Goal: Task Accomplishment & Management: Complete application form

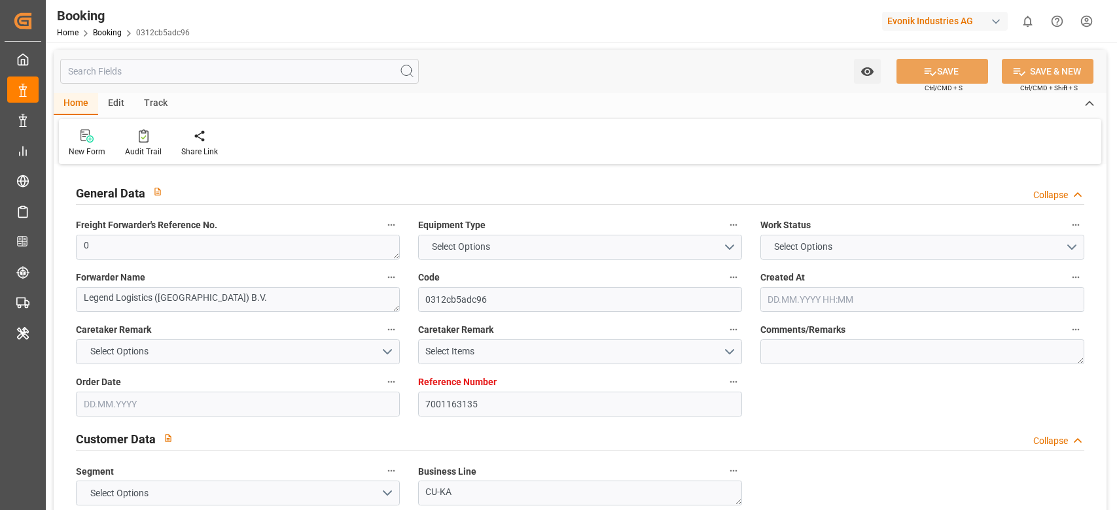
type input "7001163135"
type input "9943906"
type input "Hapag [PERSON_NAME]"
type input "Hapag [PERSON_NAME] Aktiengesellschaft"
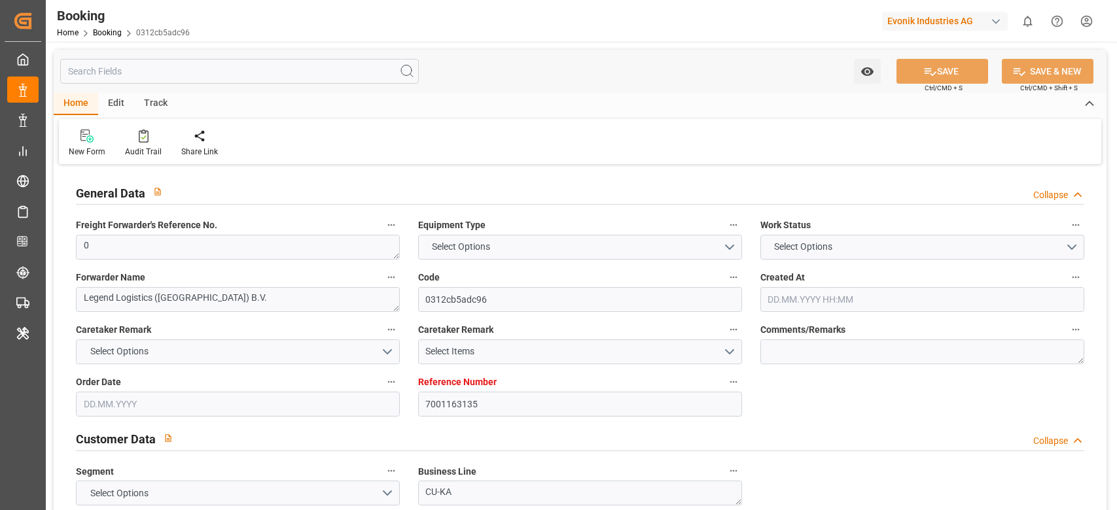
type input "NLRTM"
type input "IDBTM"
type input "40"
type input "SGSIN"
type input "0"
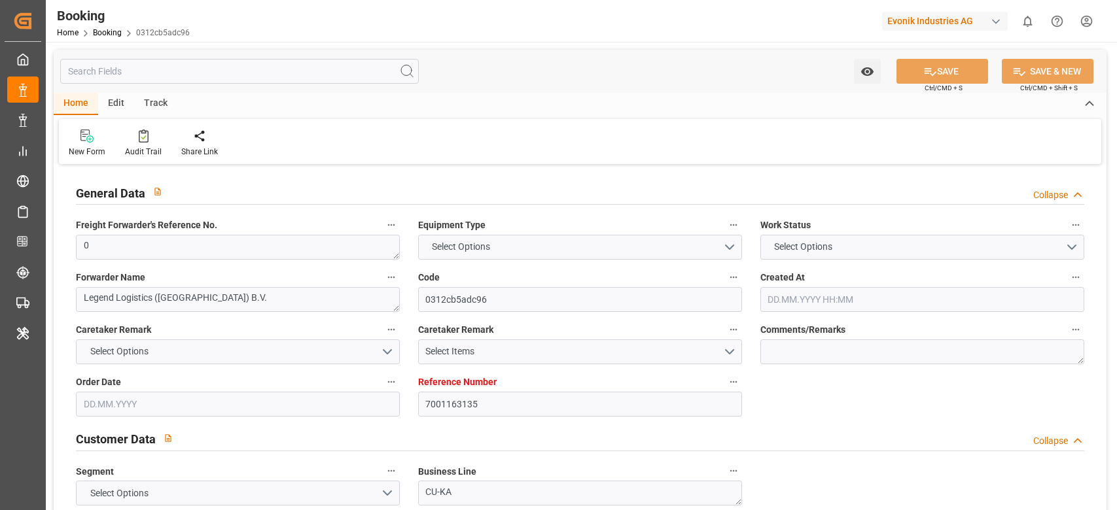
type input "[DATE] 11:57"
type input "[DATE]"
type input "[DATE] 00:00"
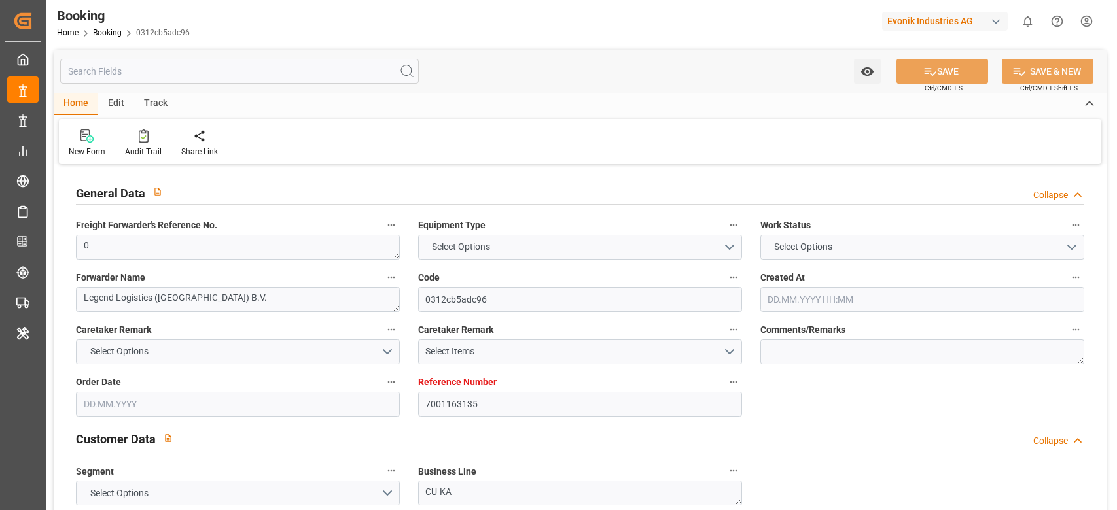
type input "[DATE] 00:00"
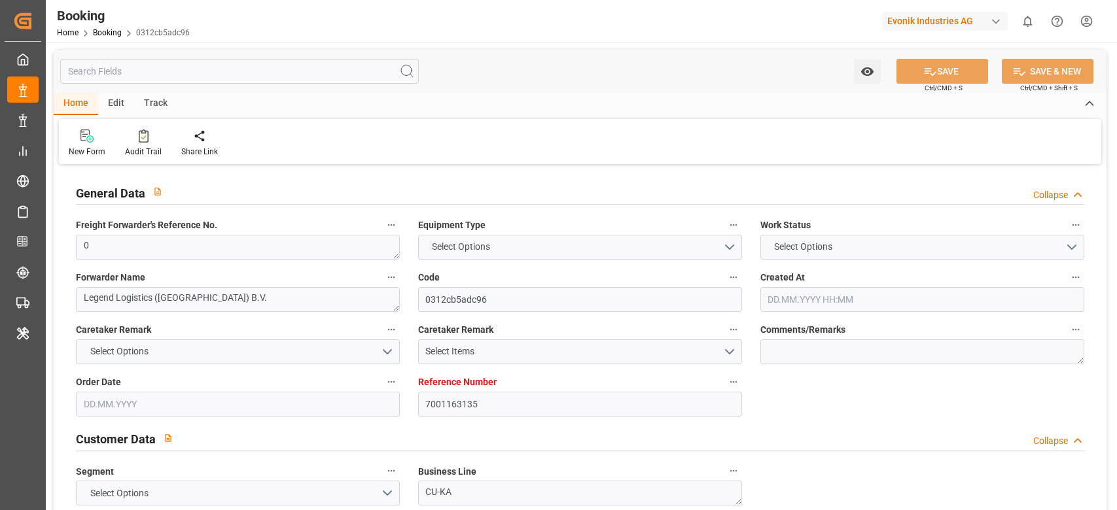
type input "[DATE] 00:00"
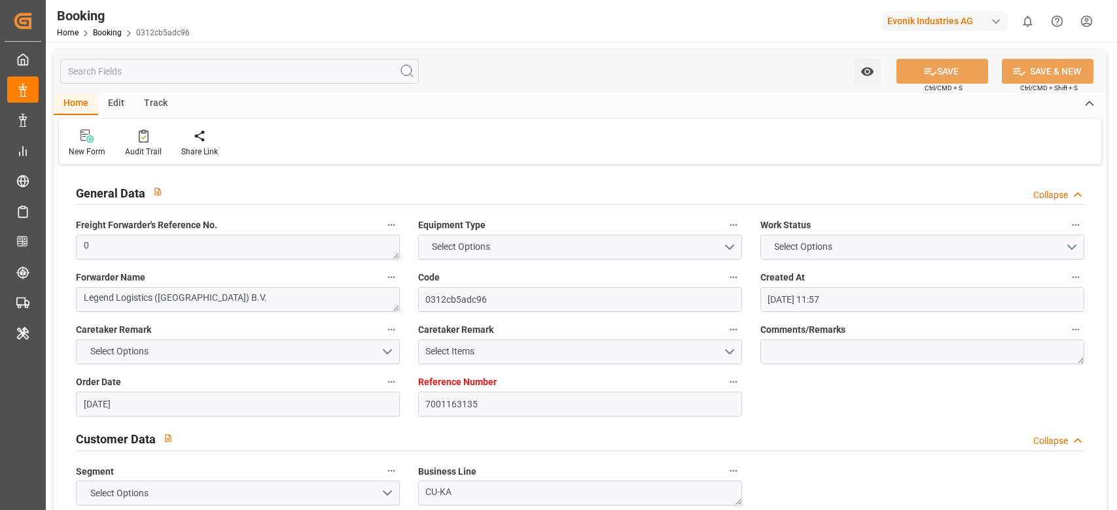
type input "[DATE] 00:00"
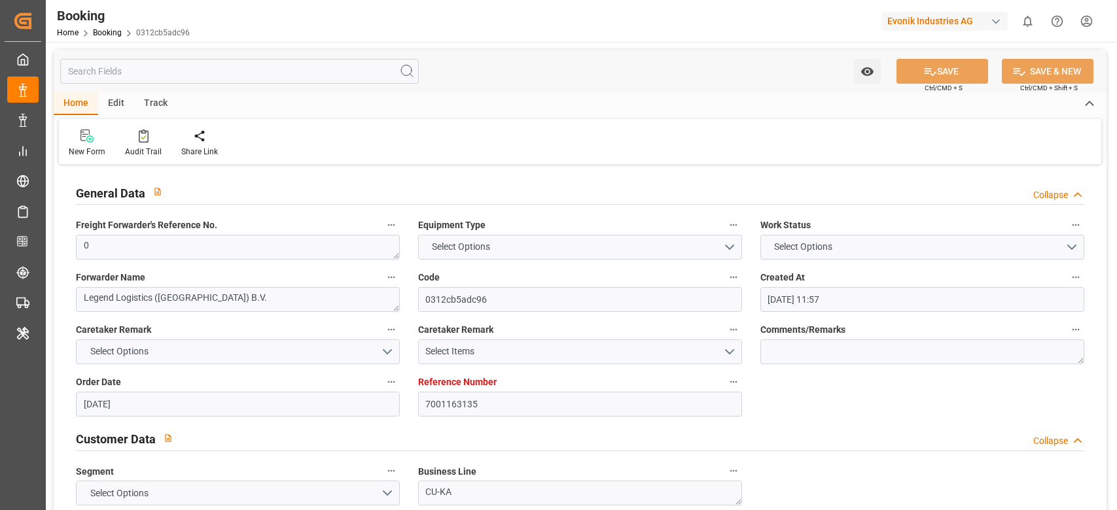
type input "[DATE] 11:44"
click at [104, 34] on link "Booking" at bounding box center [107, 32] width 29 height 9
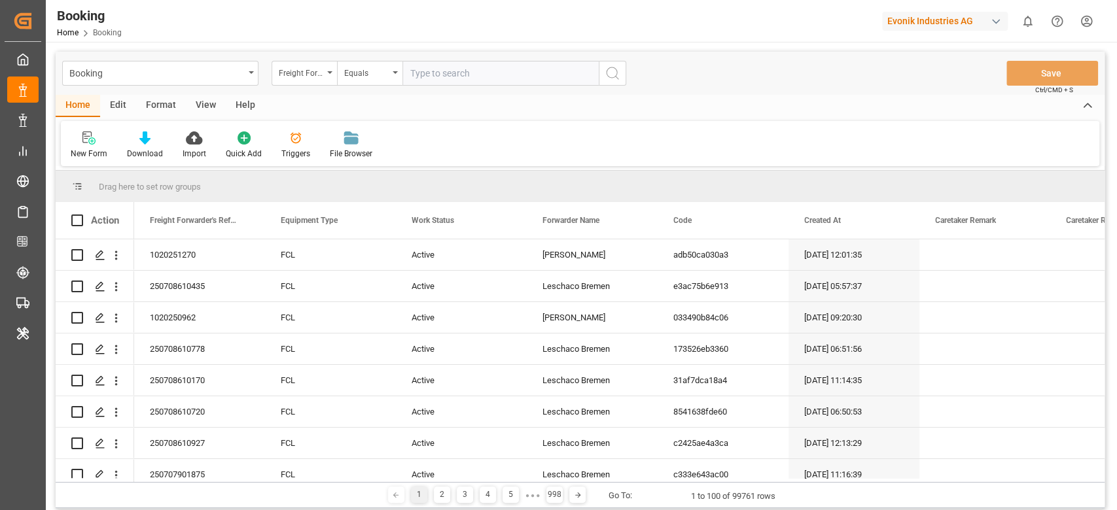
click at [905, 26] on div "Evonik Industries AG" at bounding box center [945, 21] width 126 height 19
click at [905, 26] on html "Created by potrace 1.15, written by [PERSON_NAME] [DATE]-[DATE] Created by potr…" at bounding box center [558, 255] width 1117 height 510
click at [921, 25] on div "Evonik Industries AG" at bounding box center [945, 21] width 126 height 19
type input "pochteca"
click at [894, 90] on span "Pochteca-RJ8V" at bounding box center [902, 96] width 55 height 12
